Goal: Information Seeking & Learning: Learn about a topic

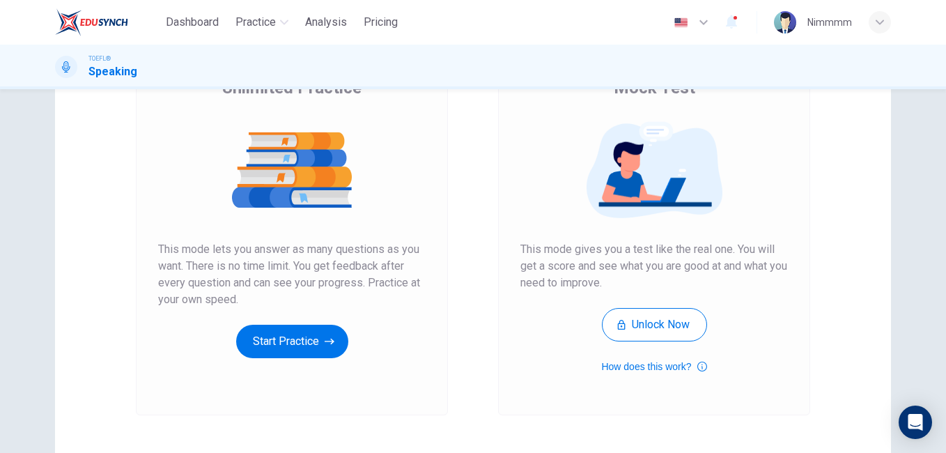
scroll to position [139, 0]
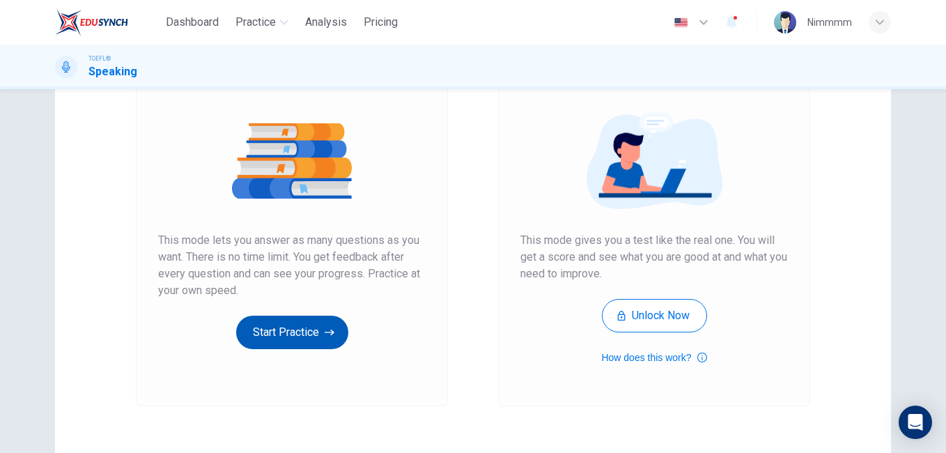
click at [301, 320] on button "Start Practice" at bounding box center [292, 332] width 112 height 33
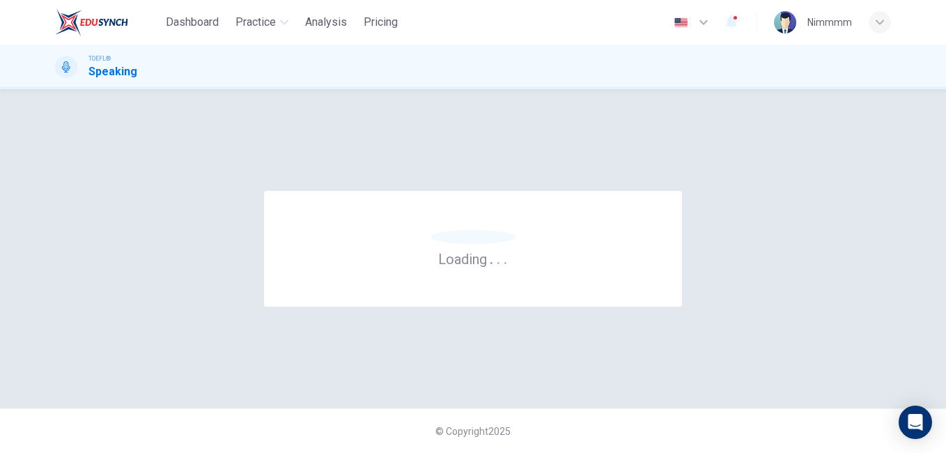
scroll to position [0, 0]
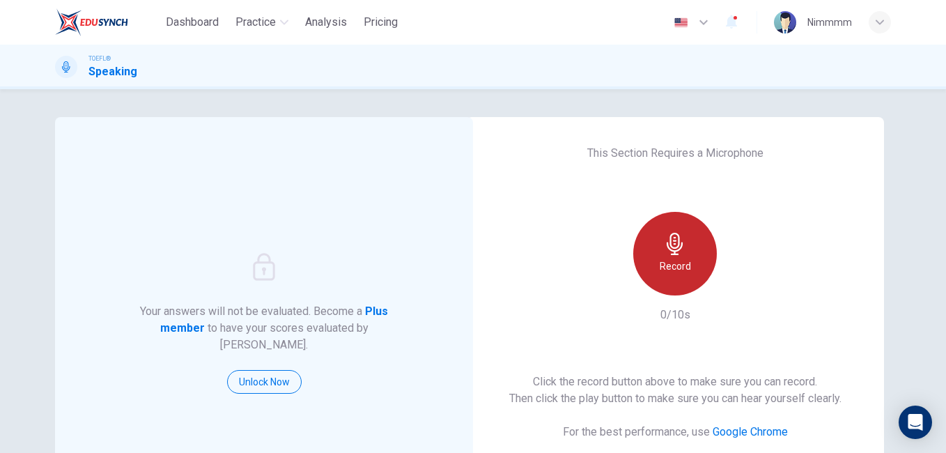
click at [660, 259] on h6 "Record" at bounding box center [675, 266] width 31 height 17
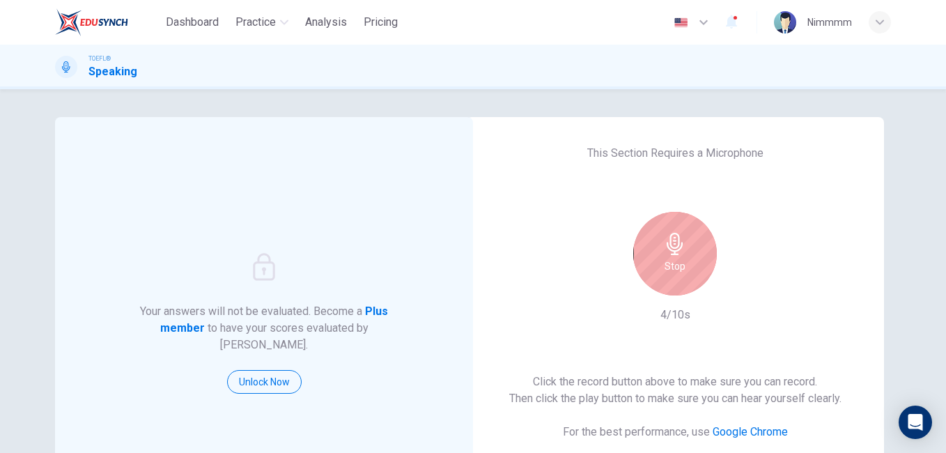
click at [658, 259] on div "Stop" at bounding box center [675, 254] width 84 height 84
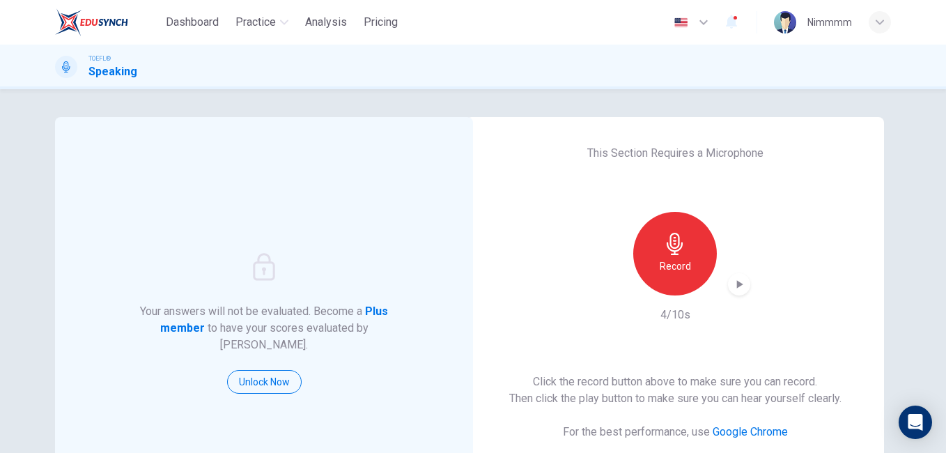
click at [660, 259] on h6 "Record" at bounding box center [675, 266] width 31 height 17
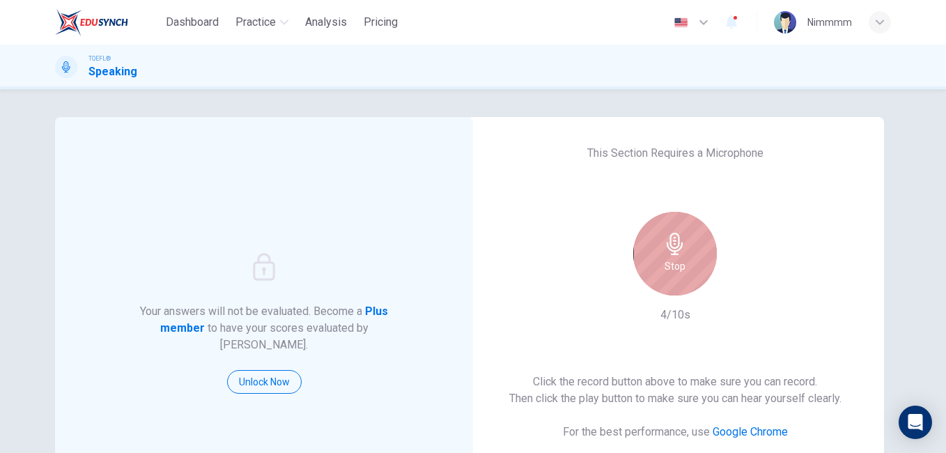
click at [658, 259] on div "Stop" at bounding box center [675, 254] width 84 height 84
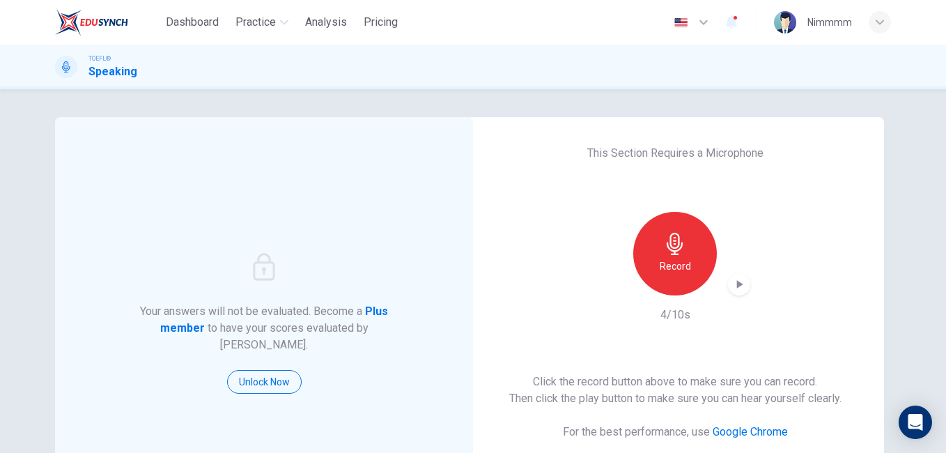
click at [736, 297] on div "Record 4/10s" at bounding box center [675, 267] width 150 height 111
click at [738, 293] on div "button" at bounding box center [739, 284] width 22 height 22
click at [697, 265] on div "Record" at bounding box center [675, 254] width 84 height 84
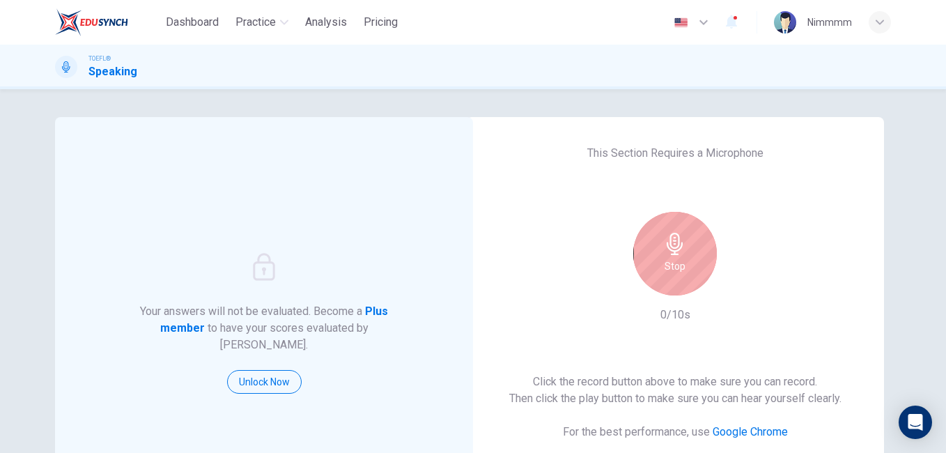
click at [686, 258] on div "Stop" at bounding box center [675, 254] width 84 height 84
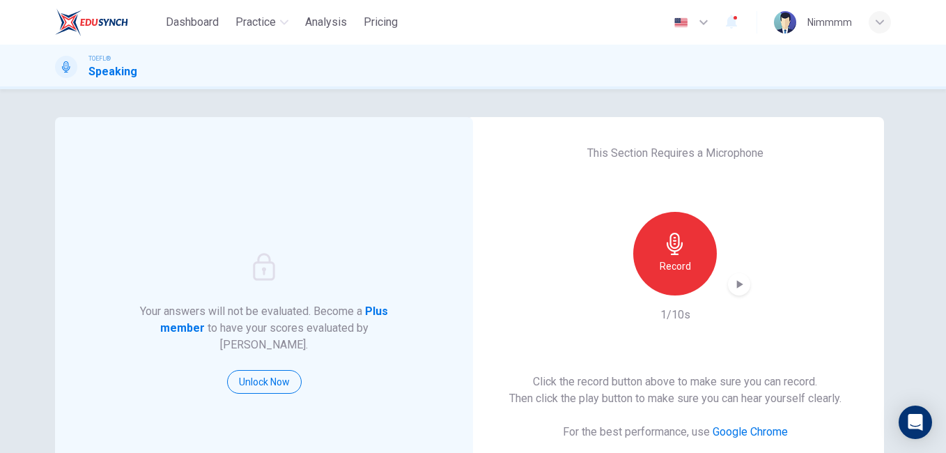
click at [690, 257] on div "Record" at bounding box center [675, 254] width 84 height 84
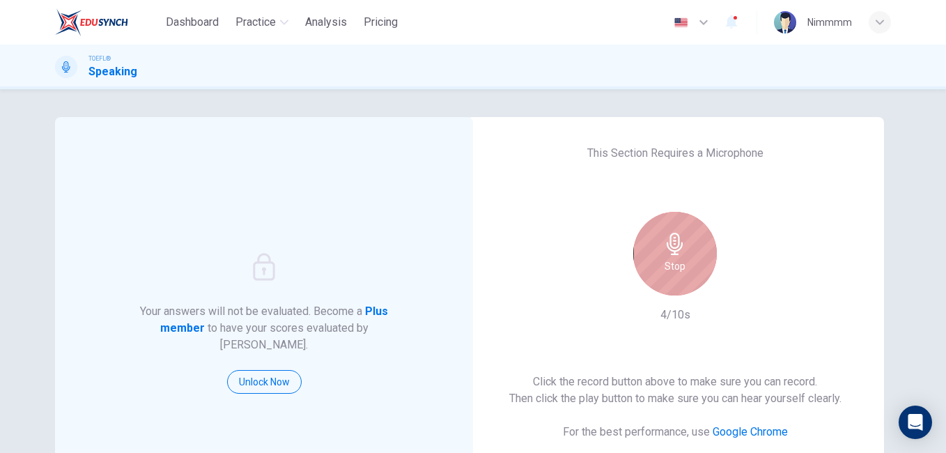
click at [660, 252] on div "Stop" at bounding box center [675, 254] width 84 height 84
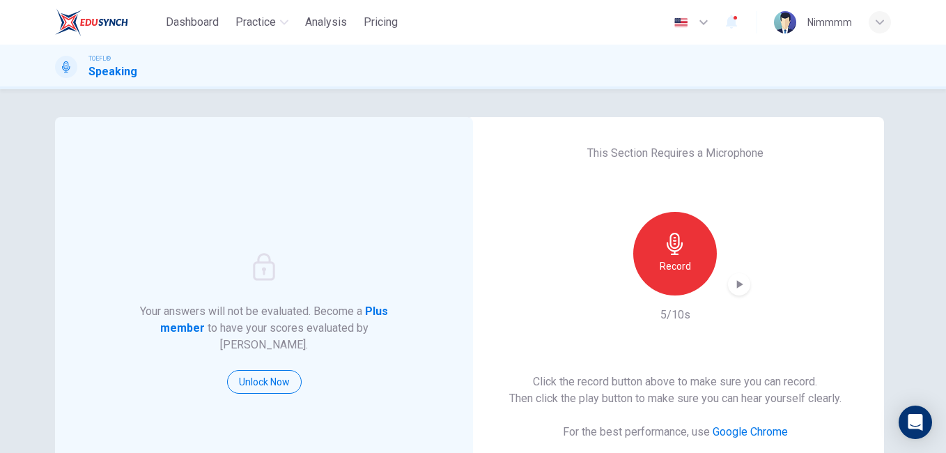
click at [726, 272] on div "Record" at bounding box center [675, 254] width 150 height 84
click at [732, 280] on icon "button" at bounding box center [739, 284] width 14 height 14
click at [679, 269] on h6 "Record" at bounding box center [675, 266] width 31 height 17
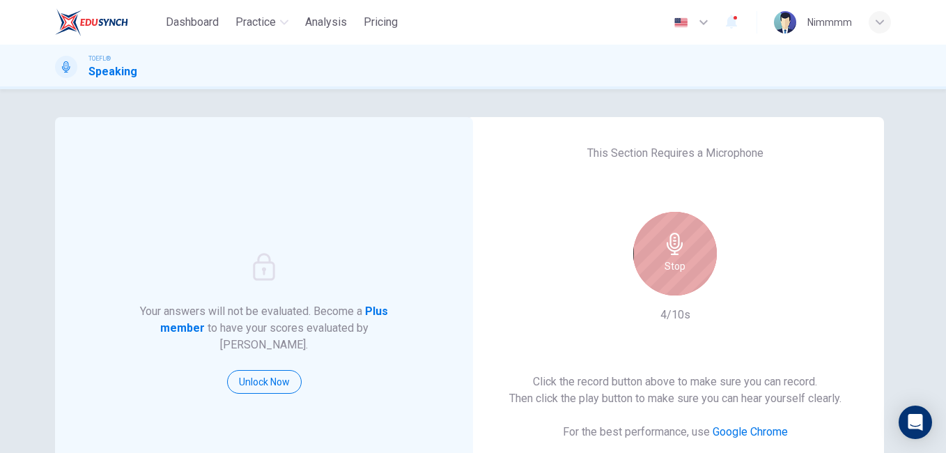
click at [679, 269] on h6 "Stop" at bounding box center [675, 266] width 21 height 17
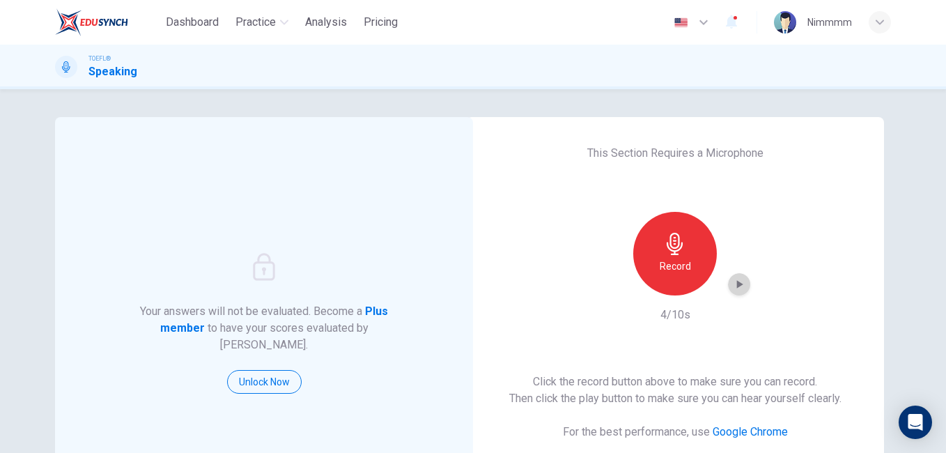
click at [729, 276] on div "button" at bounding box center [739, 284] width 22 height 22
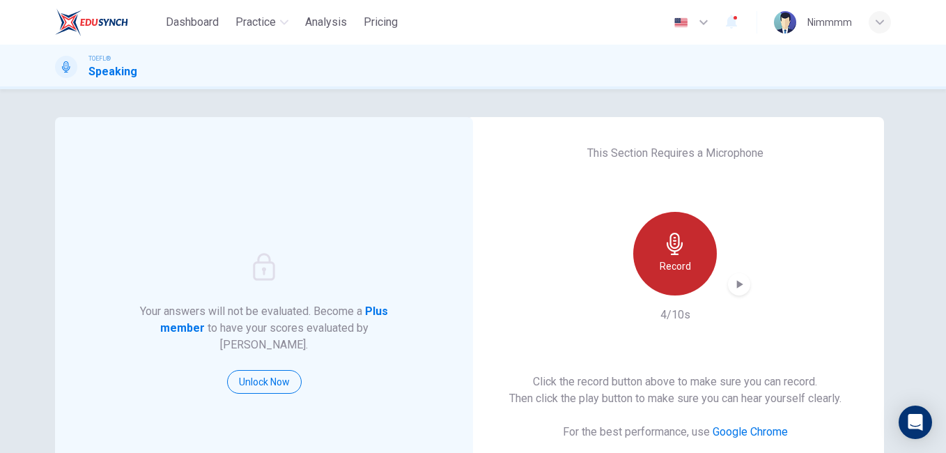
click at [688, 277] on div "Record" at bounding box center [675, 254] width 84 height 84
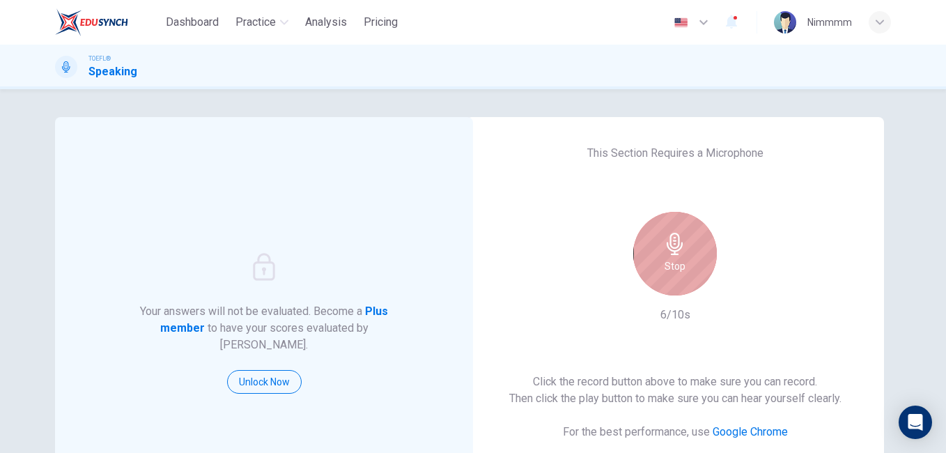
click at [683, 274] on div "Stop" at bounding box center [675, 254] width 84 height 84
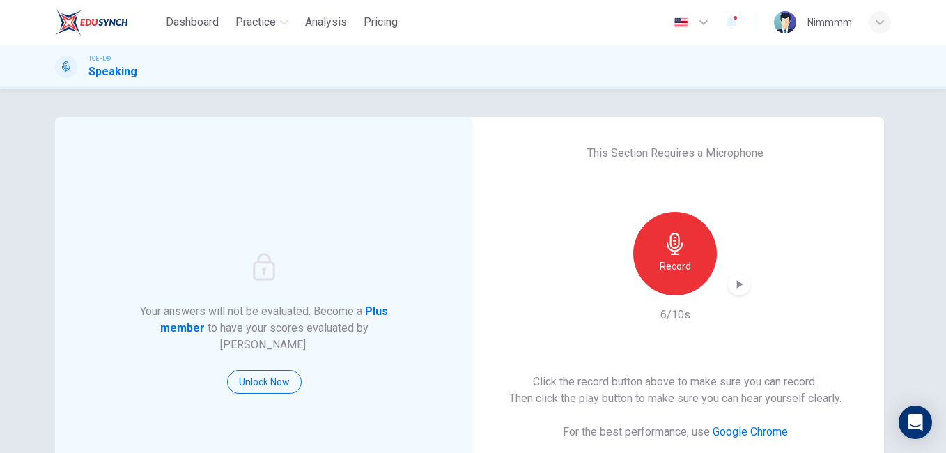
click at [728, 281] on div "button" at bounding box center [739, 284] width 22 height 22
click at [799, 328] on div "This Section Requires a Microphone Record 6/10s Click the record button above t…" at bounding box center [675, 323] width 418 height 412
click at [739, 288] on icon "button" at bounding box center [739, 284] width 14 height 14
click at [692, 277] on div "Record" at bounding box center [675, 254] width 84 height 84
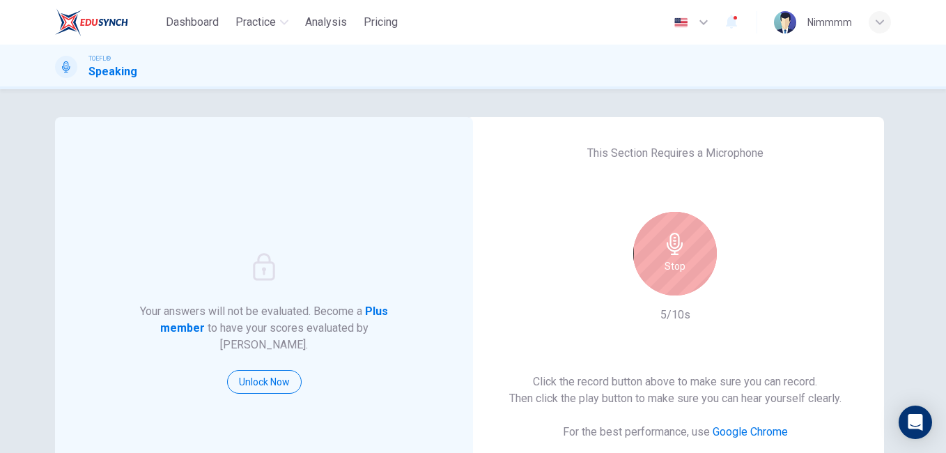
click at [692, 277] on div "Stop" at bounding box center [675, 254] width 84 height 84
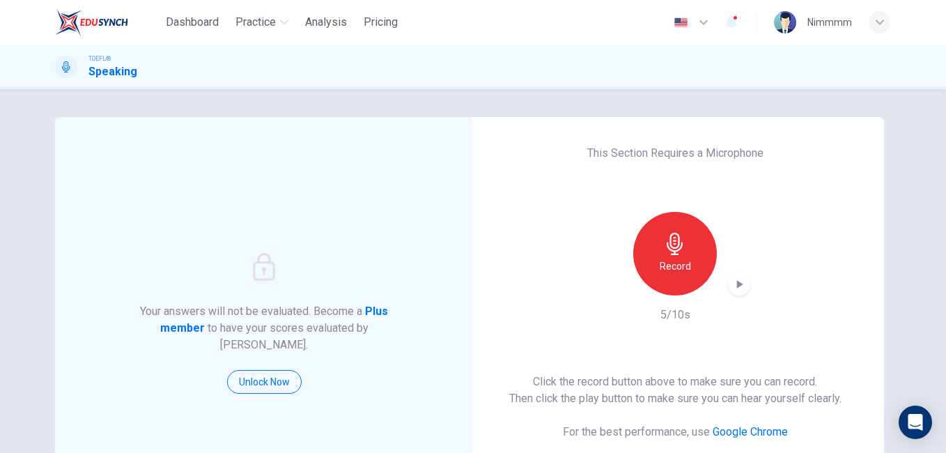
click at [740, 284] on icon "button" at bounding box center [739, 284] width 14 height 14
click at [690, 250] on div "Record" at bounding box center [675, 254] width 84 height 84
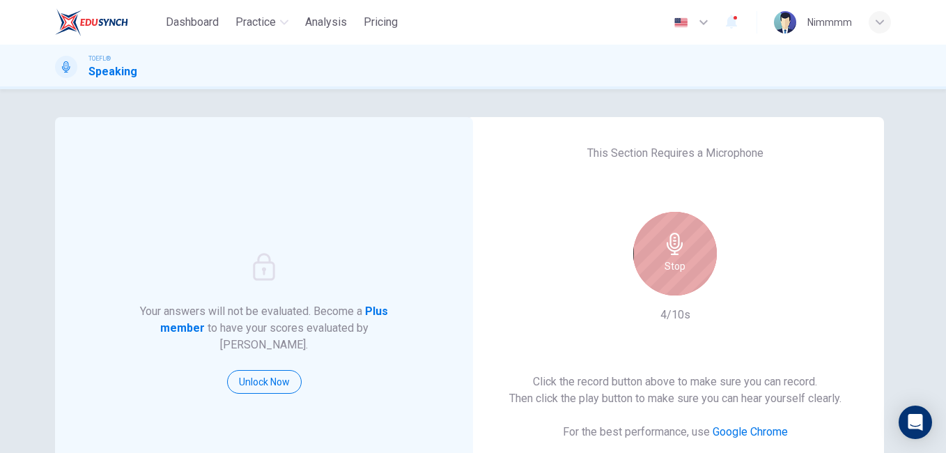
click at [690, 250] on div "Stop" at bounding box center [675, 254] width 84 height 84
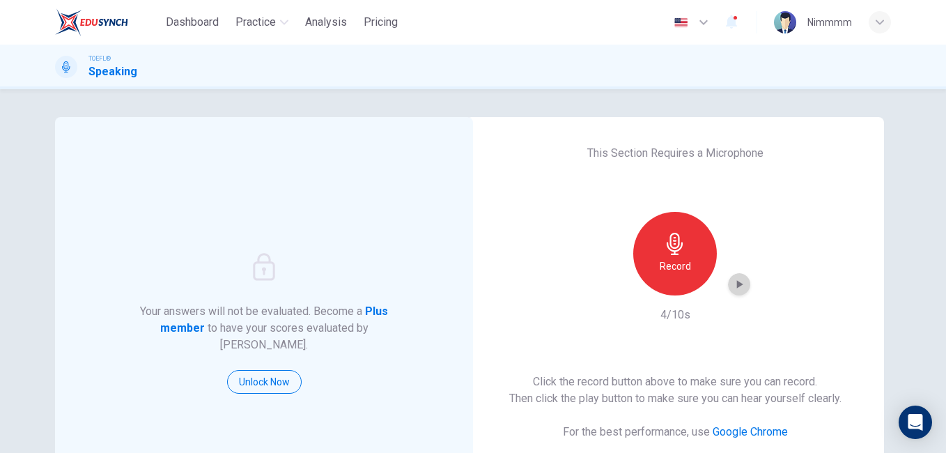
click at [734, 279] on icon "button" at bounding box center [739, 284] width 14 height 14
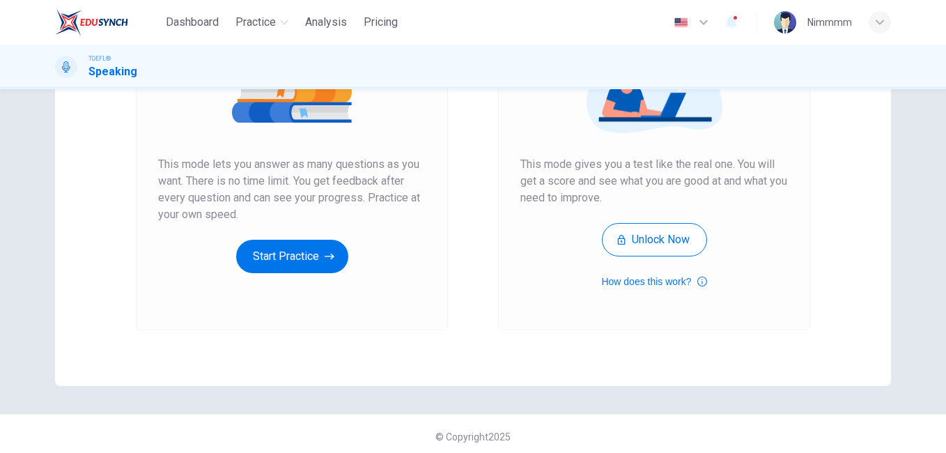
scroll to position [221, 0]
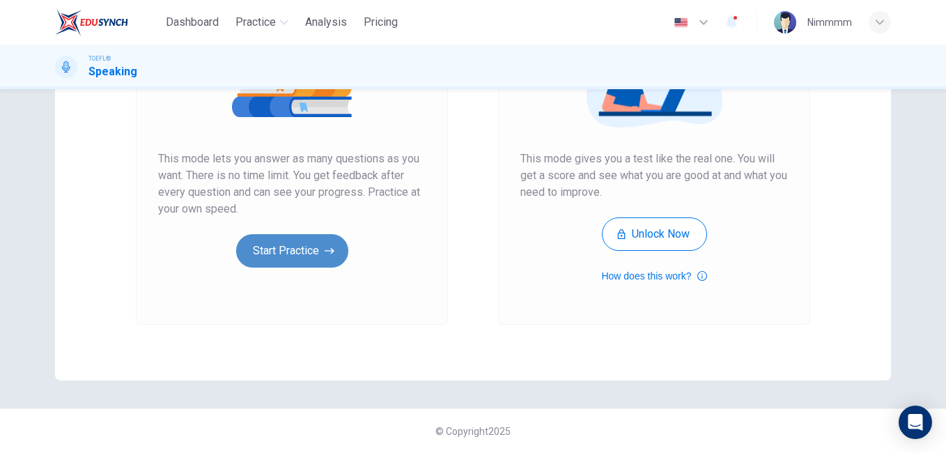
click at [317, 254] on button "Start Practice" at bounding box center [292, 250] width 112 height 33
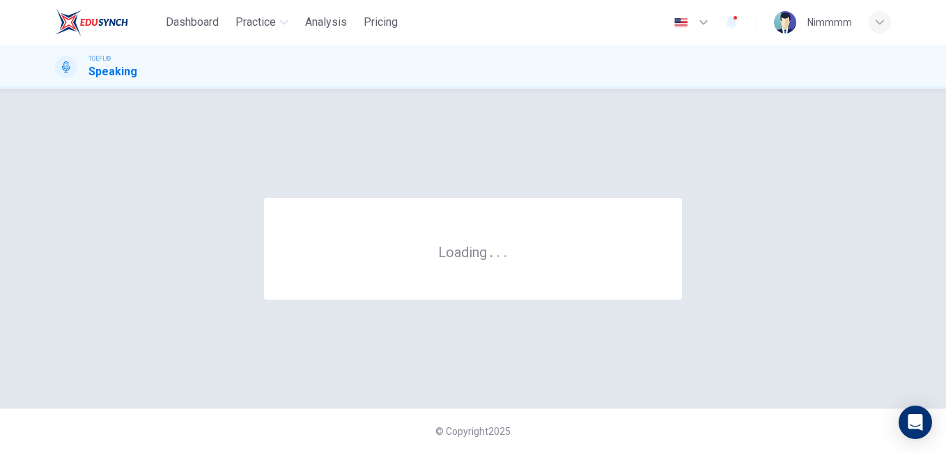
scroll to position [0, 0]
